Goal: Navigation & Orientation: Find specific page/section

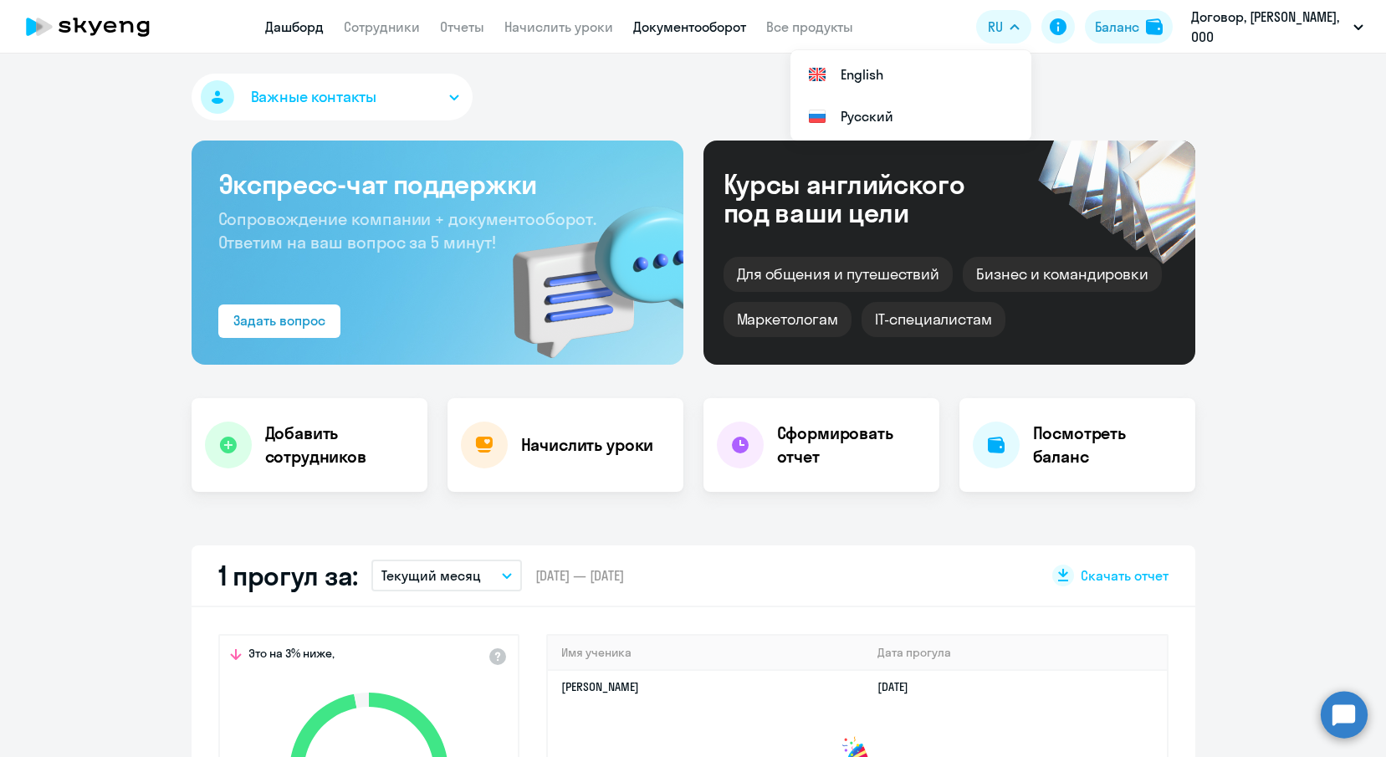
click at [701, 27] on link "Документооборот" at bounding box center [689, 26] width 113 height 17
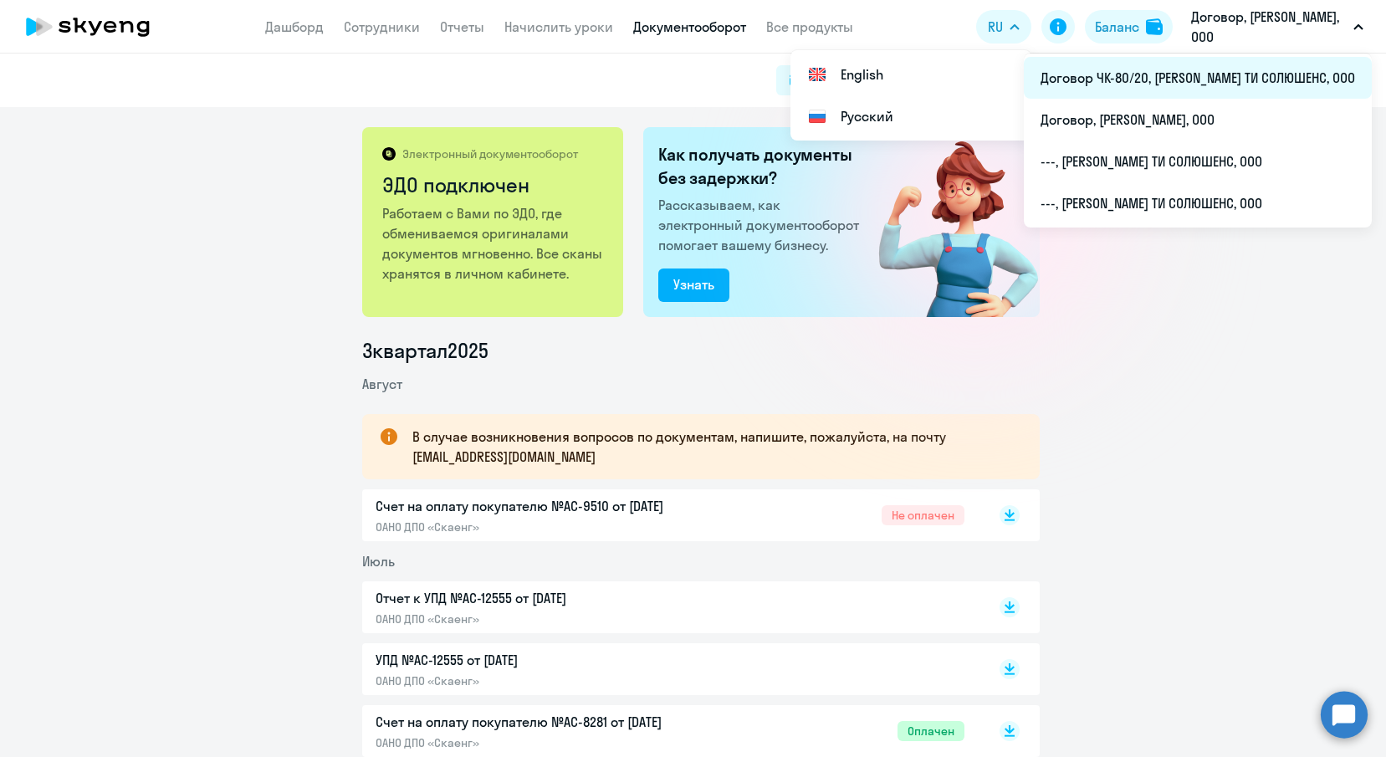
click at [1216, 79] on li "Договор ЧК-80/20, [PERSON_NAME] ТИ СОЛЮШЕНС, ООО" at bounding box center [1198, 78] width 348 height 42
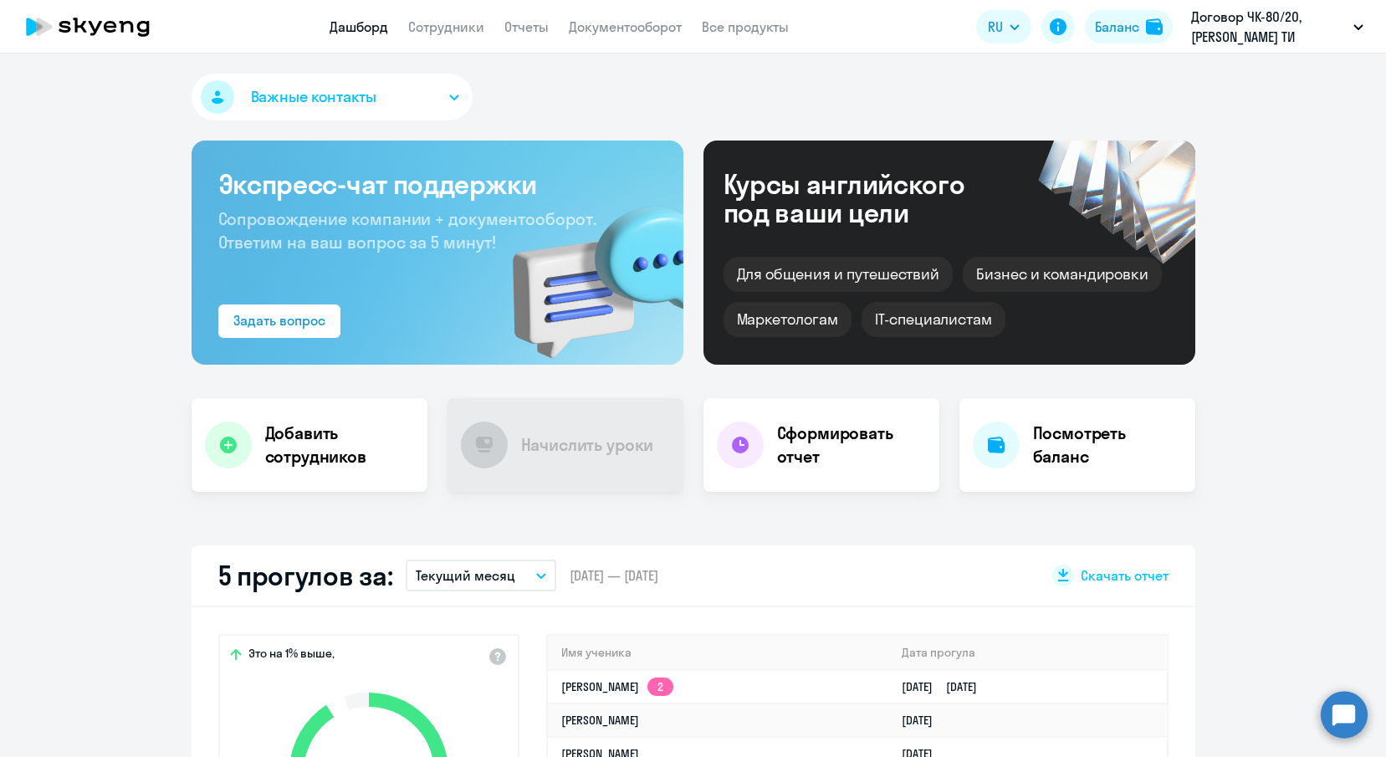
select select "30"
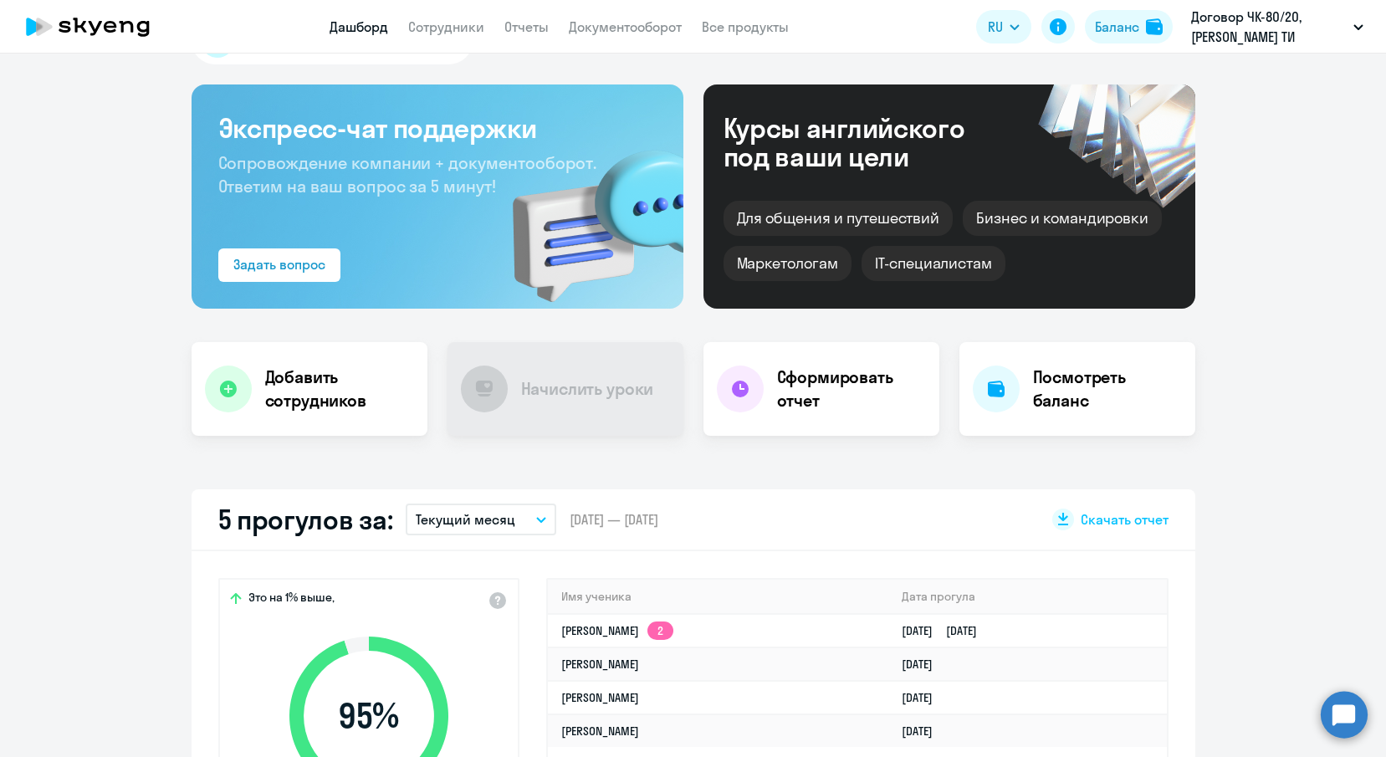
scroll to position [105, 0]
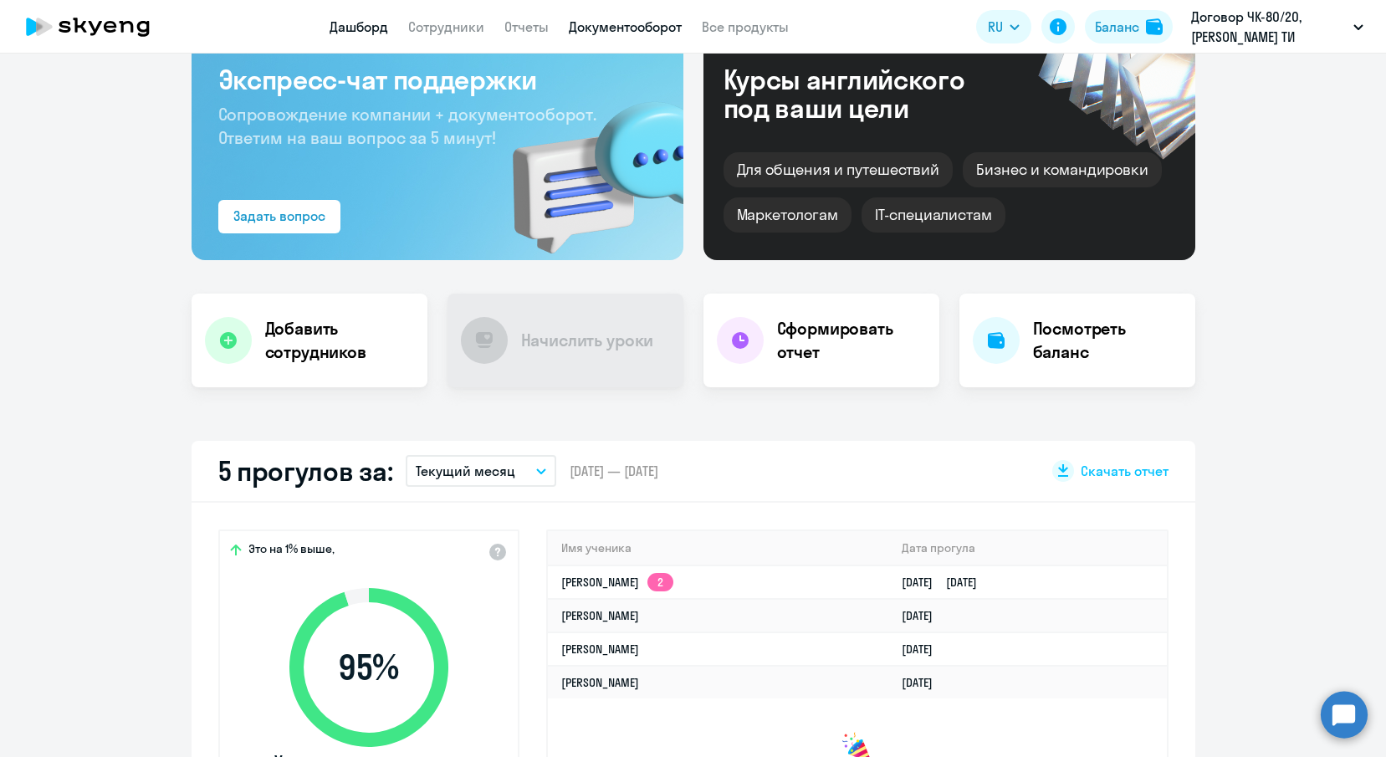
click at [625, 23] on link "Документооборот" at bounding box center [625, 26] width 113 height 17
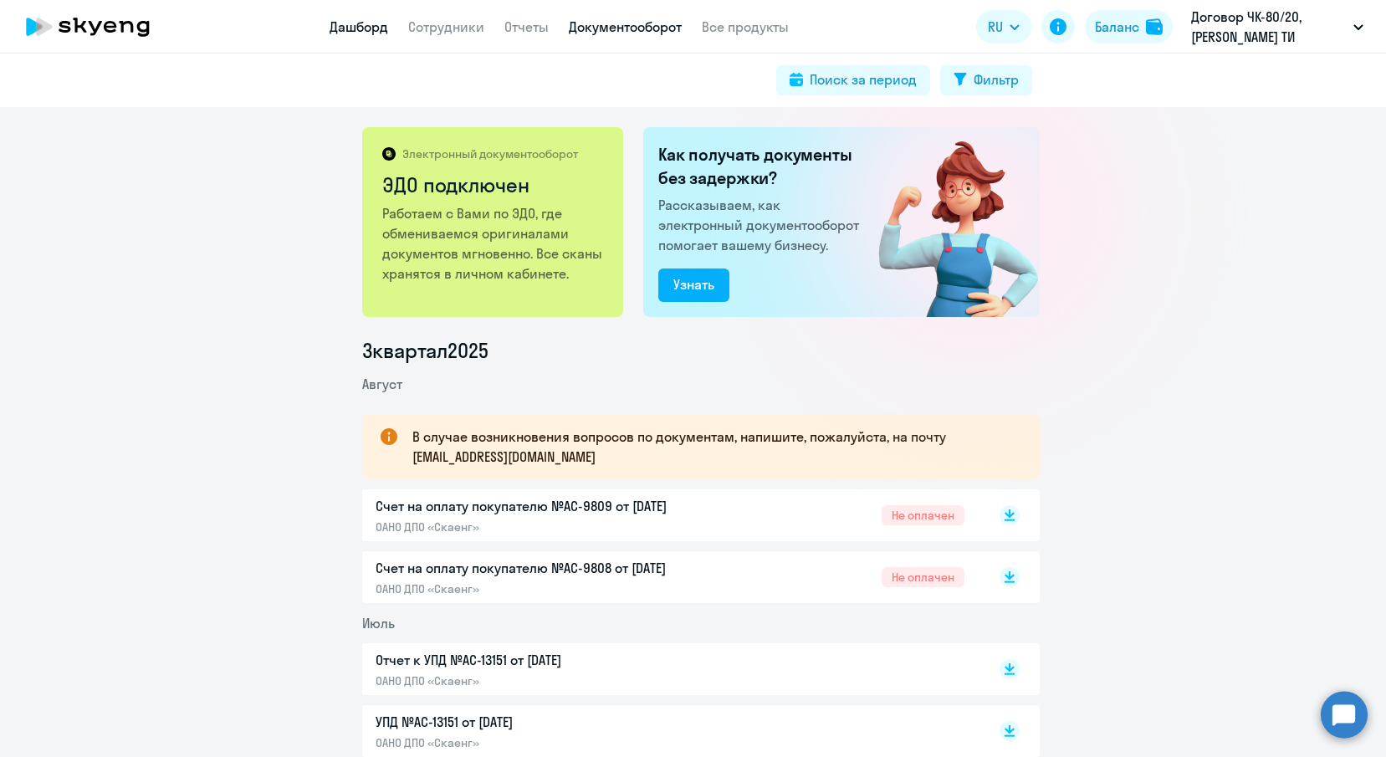
click at [351, 23] on link "Дашборд" at bounding box center [359, 26] width 59 height 17
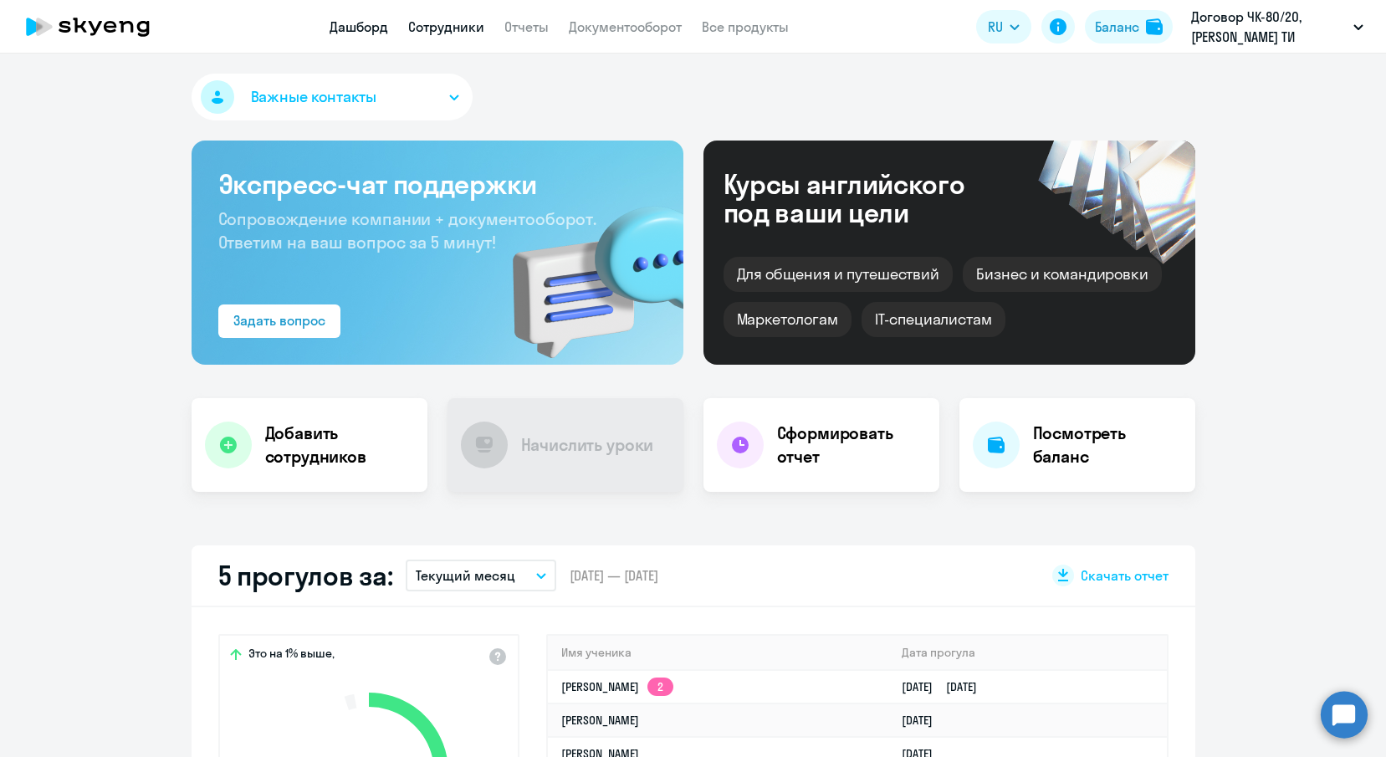
select select "30"
click at [443, 23] on link "Сотрудники" at bounding box center [446, 26] width 76 height 17
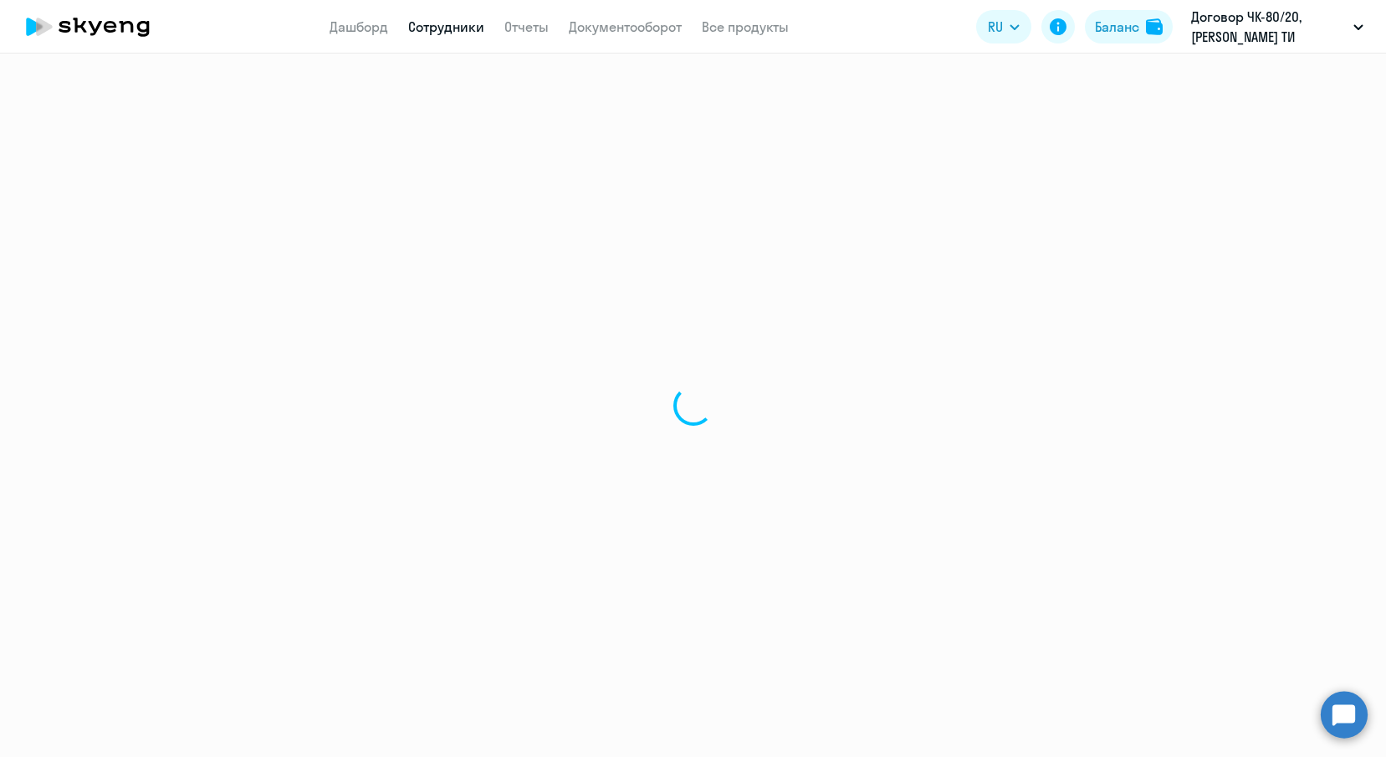
select select "30"
